Goal: Check status: Check status

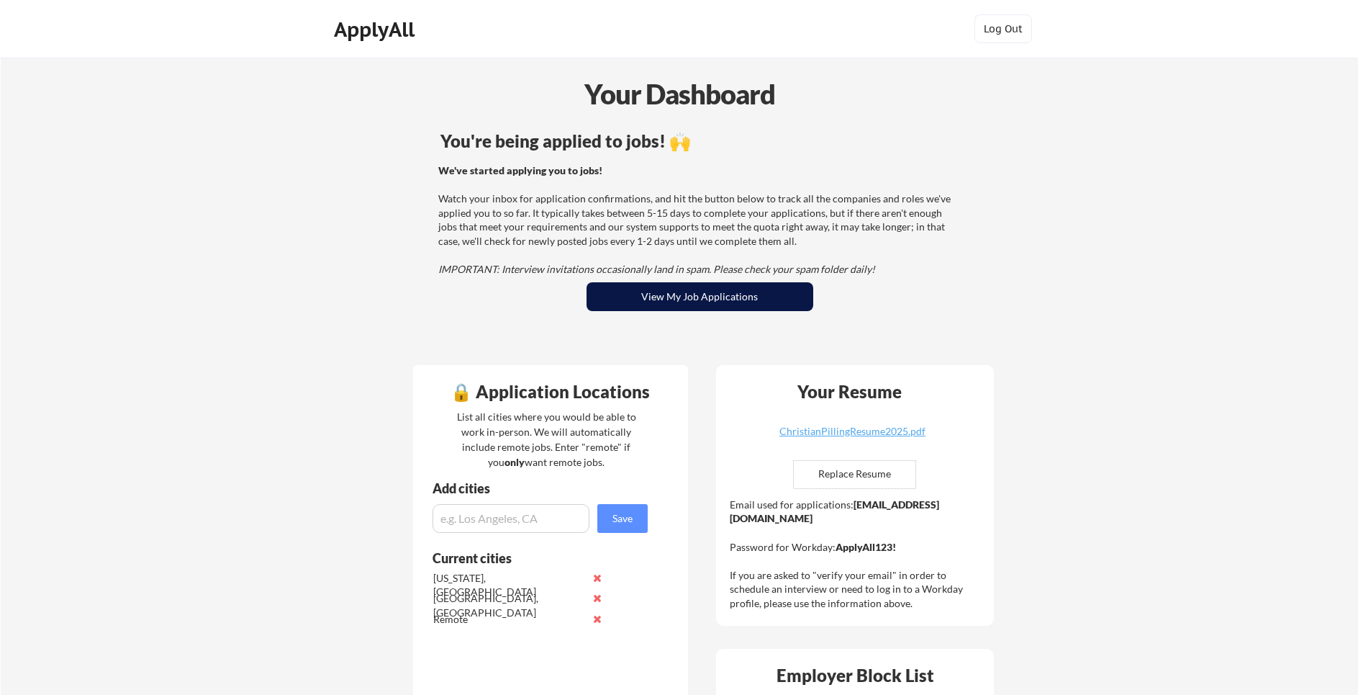
click at [690, 306] on button "View My Job Applications" at bounding box center [700, 296] width 227 height 29
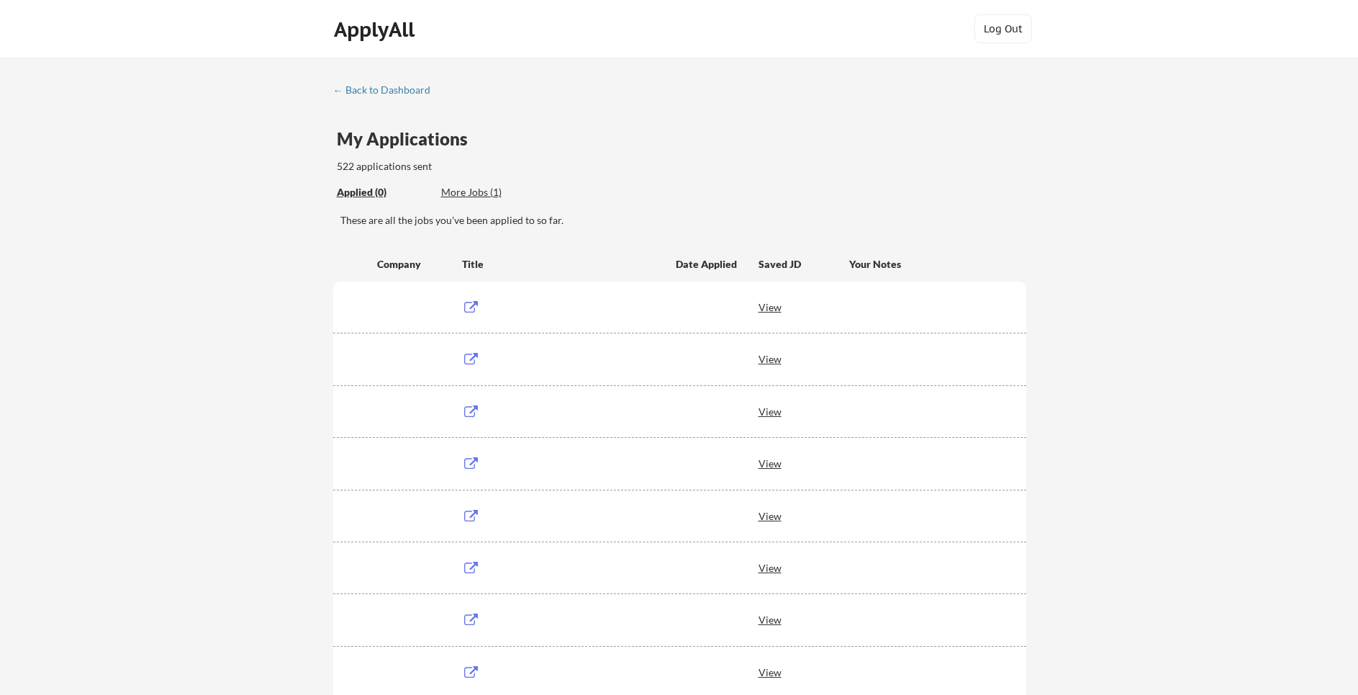
click at [426, 220] on div "These are all the jobs you've been applied to so far." at bounding box center [683, 220] width 686 height 14
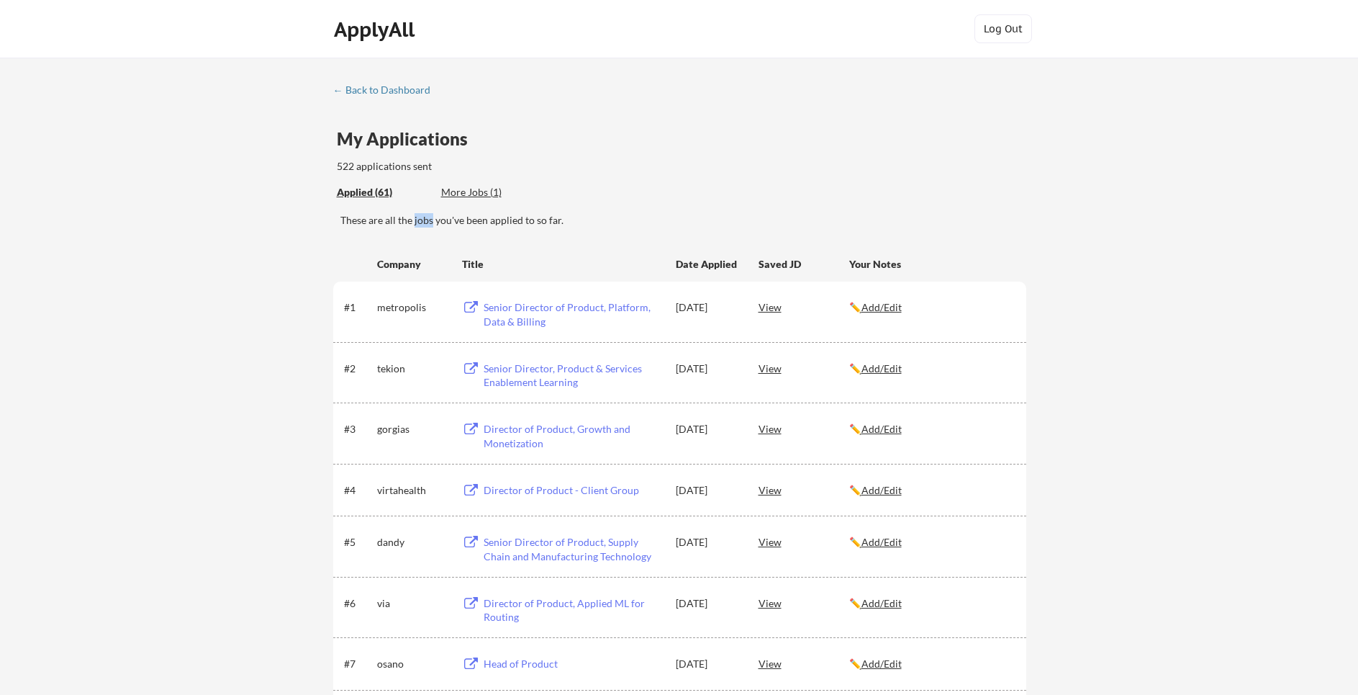
click at [426, 220] on div "These are all the jobs you've been applied to so far." at bounding box center [683, 220] width 686 height 14
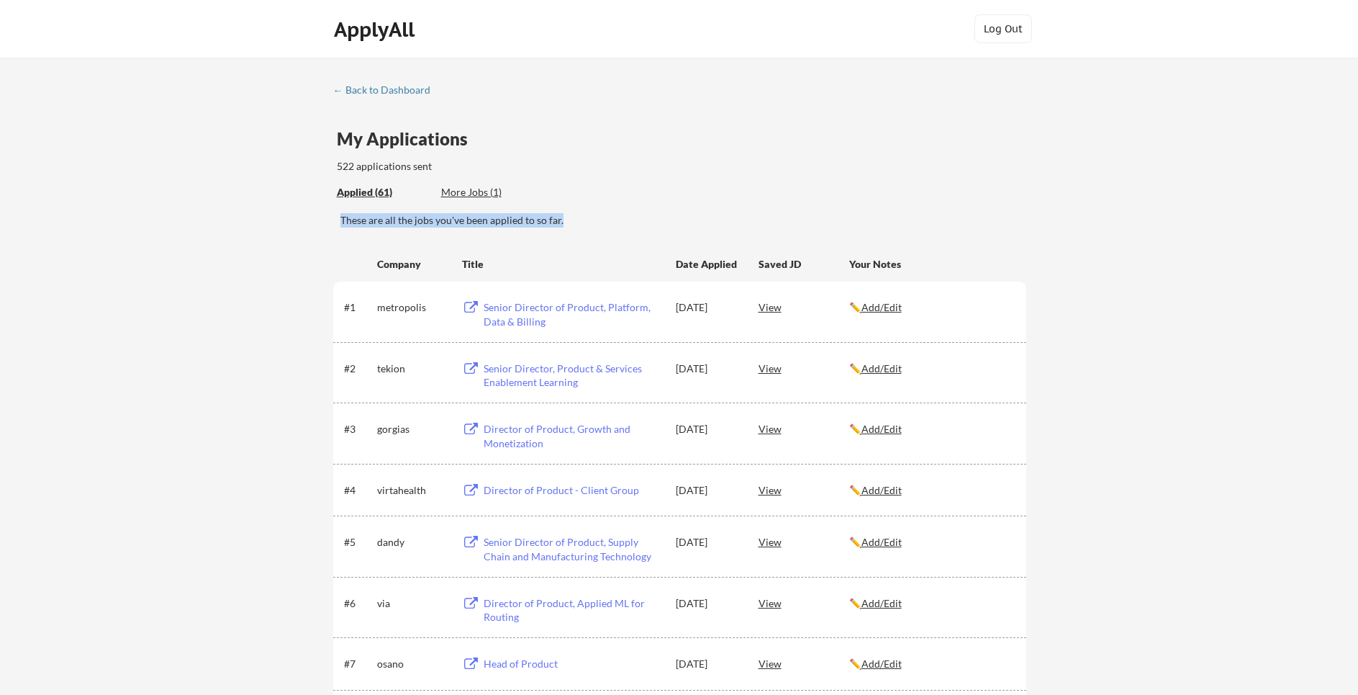
click at [425, 220] on div "These are all the jobs you've been applied to so far." at bounding box center [683, 220] width 686 height 14
